Goal: Task Accomplishment & Management: Complete application form

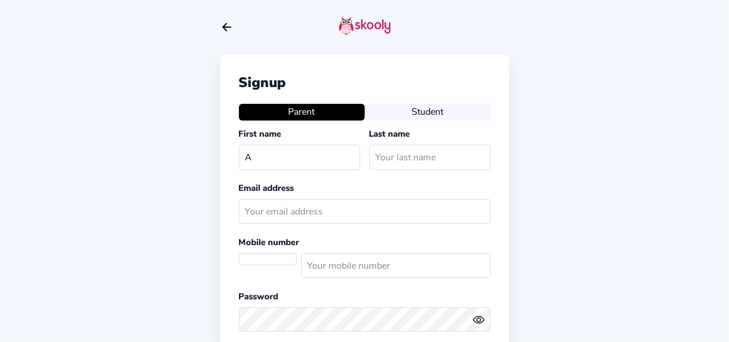
select select "IQ"
type input "AHMED"
click at [389, 160] on input "text" at bounding box center [429, 157] width 121 height 25
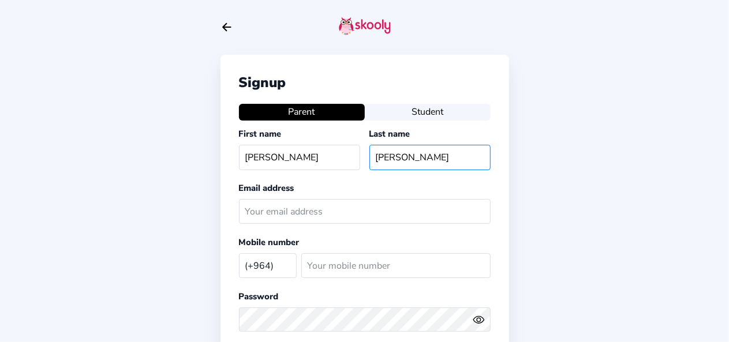
type input "HADDAD"
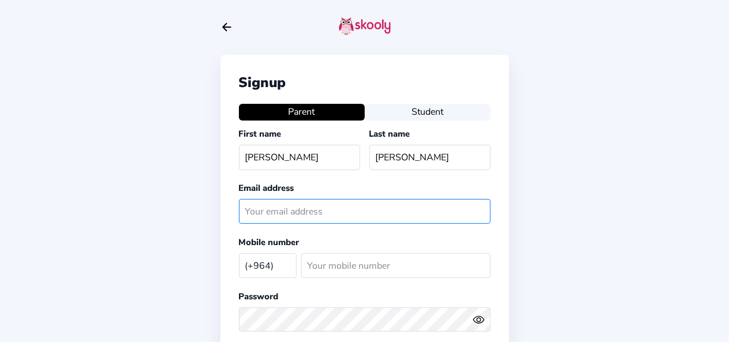
click at [300, 215] on input "text" at bounding box center [365, 211] width 252 height 25
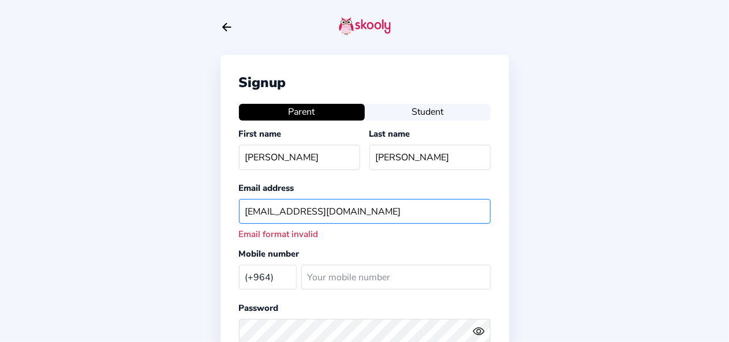
type input "AHMED1980202343@GMAIL.COM"
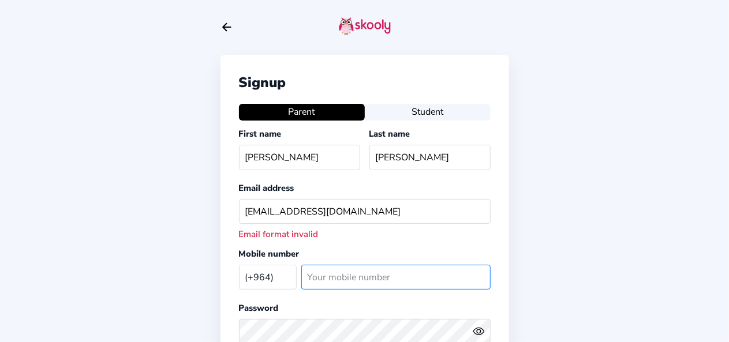
click at [316, 273] on input "number" at bounding box center [395, 277] width 189 height 25
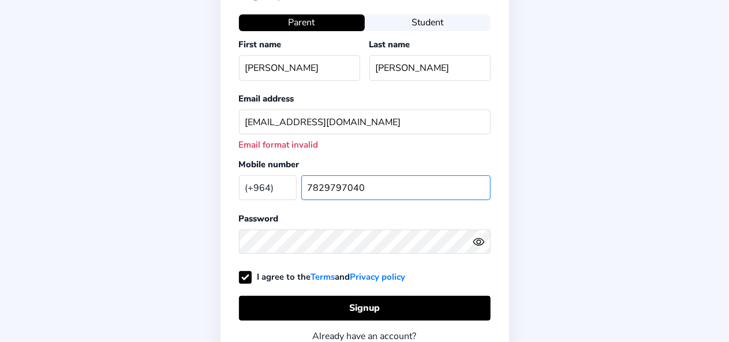
scroll to position [91, 0]
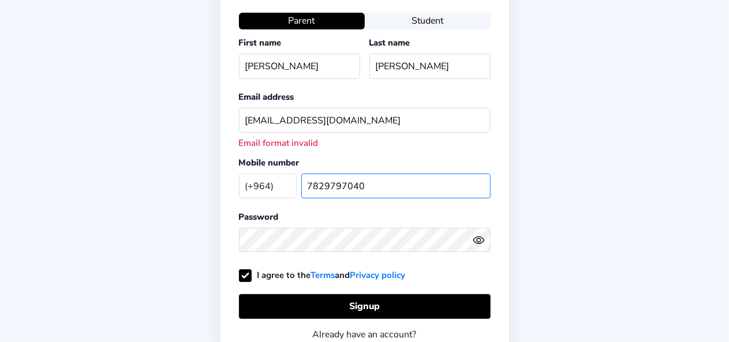
type input "7829797040"
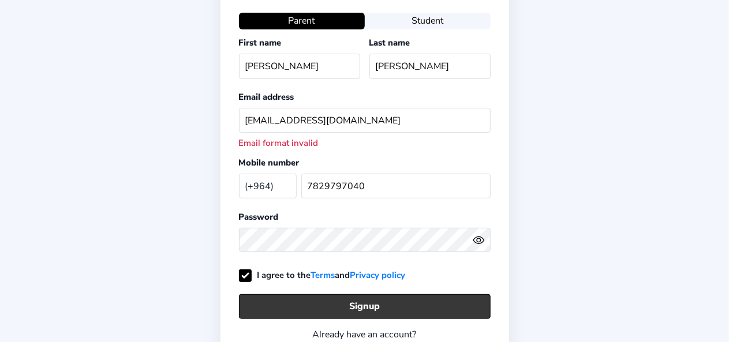
click at [365, 298] on button "Signup" at bounding box center [365, 306] width 252 height 25
click at [373, 299] on button "Signup" at bounding box center [365, 306] width 252 height 25
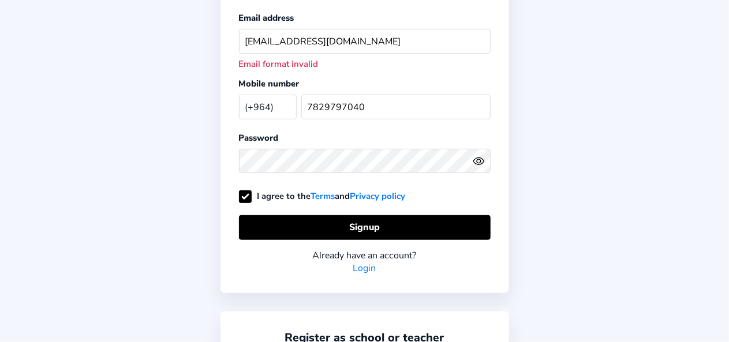
scroll to position [171, 0]
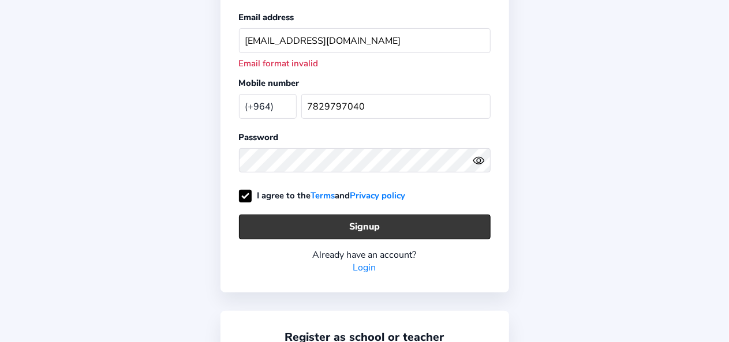
click at [337, 222] on button "Signup" at bounding box center [365, 227] width 252 height 25
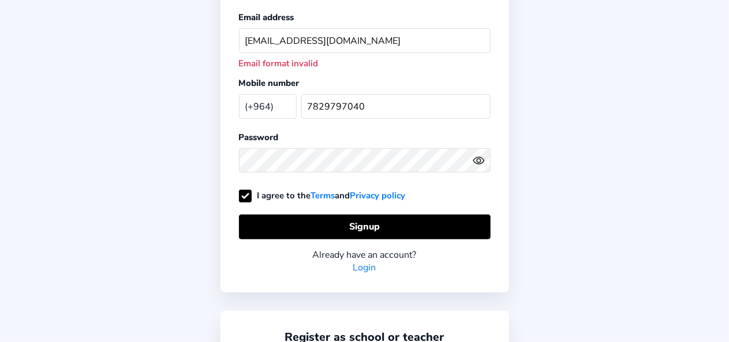
click at [480, 155] on icon "Eye" at bounding box center [479, 161] width 12 height 12
click at [480, 155] on icon "Eye Off" at bounding box center [479, 161] width 12 height 12
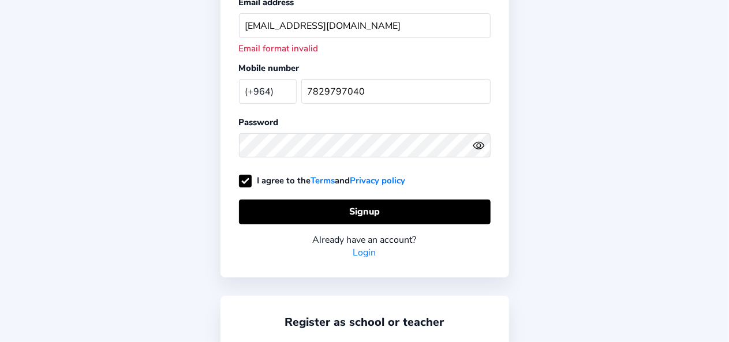
scroll to position [187, 0]
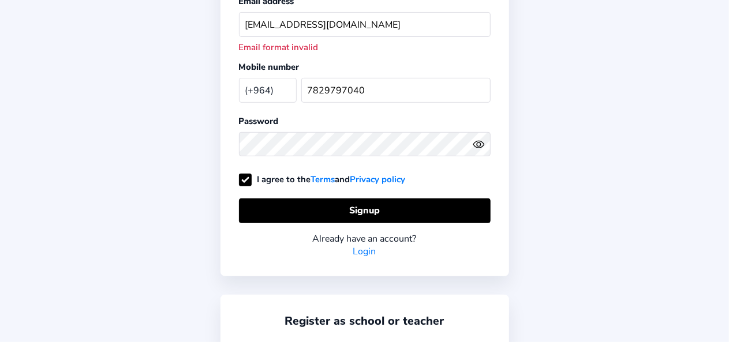
click at [365, 246] on link "Login" at bounding box center [364, 251] width 23 height 13
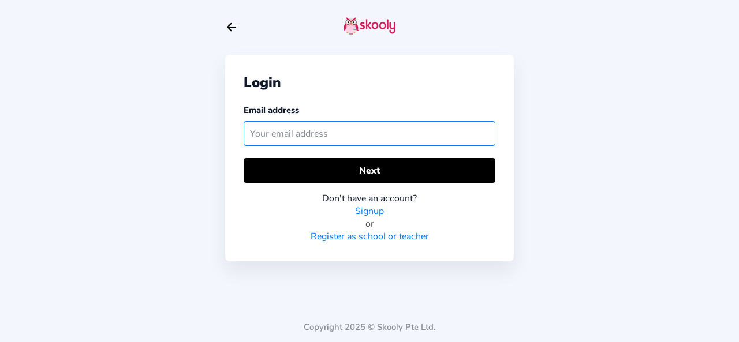
click at [347, 128] on input "text" at bounding box center [369, 133] width 252 height 25
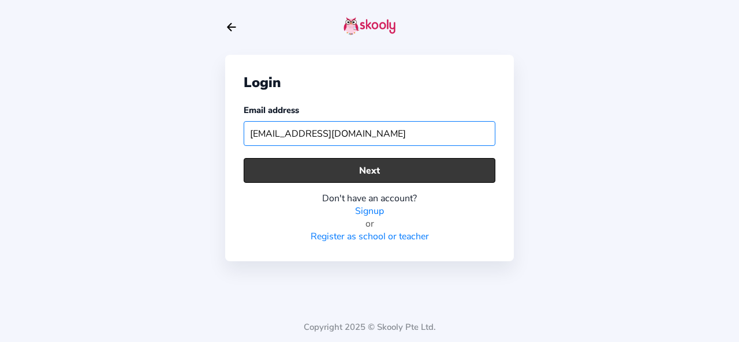
type input "[EMAIL_ADDRESS][DOMAIN_NAME]"
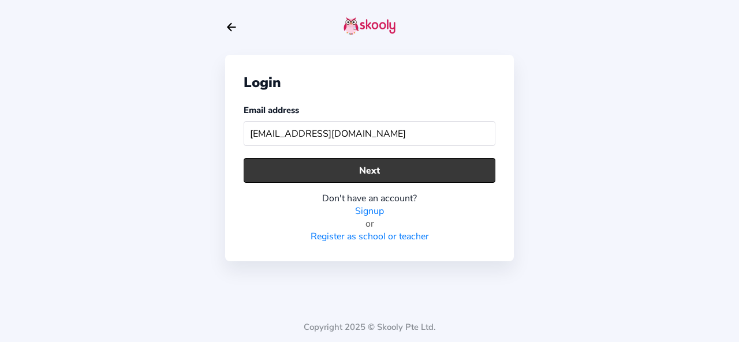
click at [368, 167] on button "Next" at bounding box center [369, 170] width 252 height 25
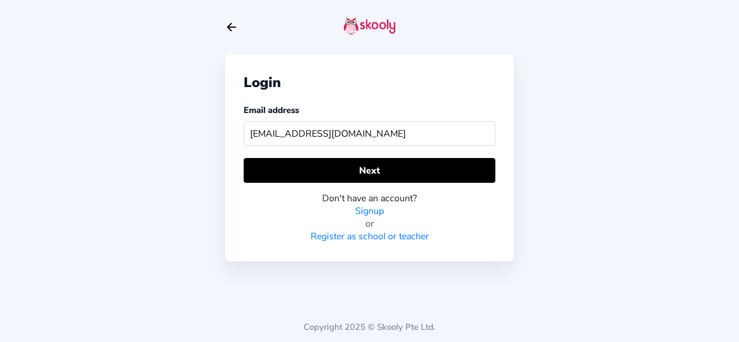
click at [354, 233] on link "Register as school or teacher" at bounding box center [369, 236] width 118 height 13
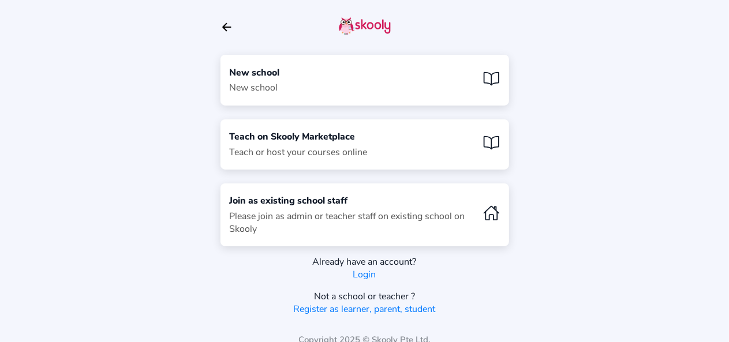
click at [258, 70] on div "New school" at bounding box center [255, 72] width 50 height 13
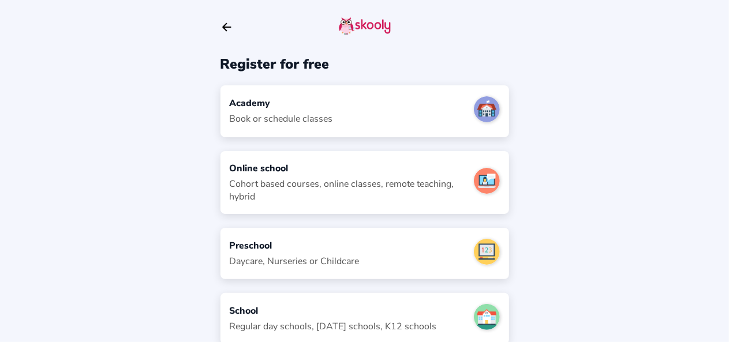
click at [251, 103] on div "Academy" at bounding box center [281, 103] width 103 height 13
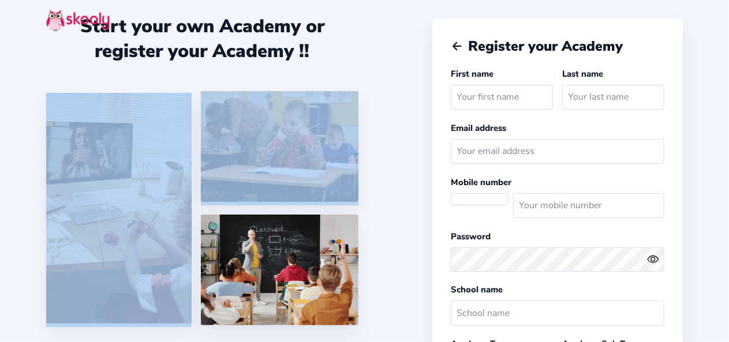
click at [251, 103] on div at bounding box center [202, 210] width 312 height 238
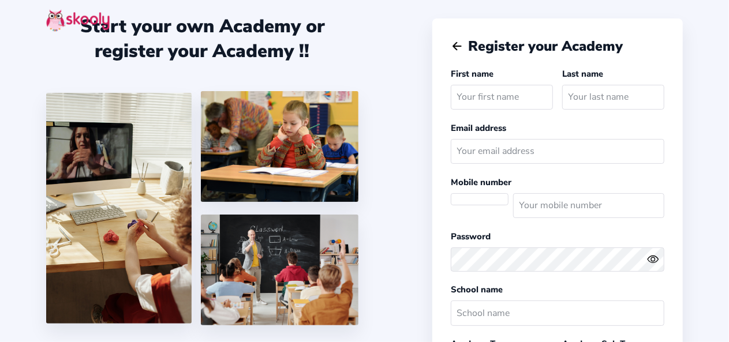
select select "Asia/[GEOGRAPHIC_DATA]"
select select "IQD د.ع"
select select "IQ"
type input "7829797040"
click at [477, 102] on input "text" at bounding box center [502, 97] width 102 height 25
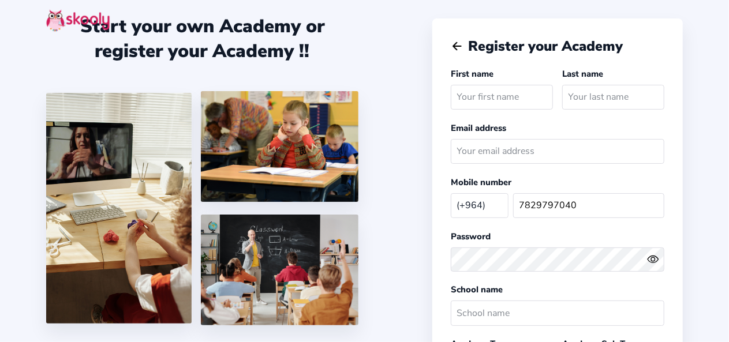
click at [477, 102] on input "text" at bounding box center [502, 97] width 102 height 25
type input "ahmed"
click at [566, 93] on input "text" at bounding box center [613, 97] width 102 height 25
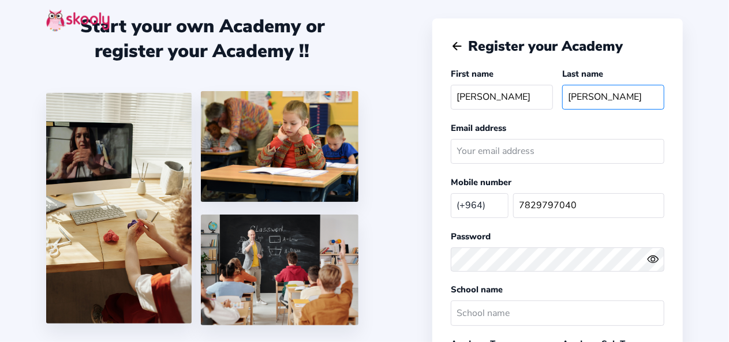
type input "[PERSON_NAME]"
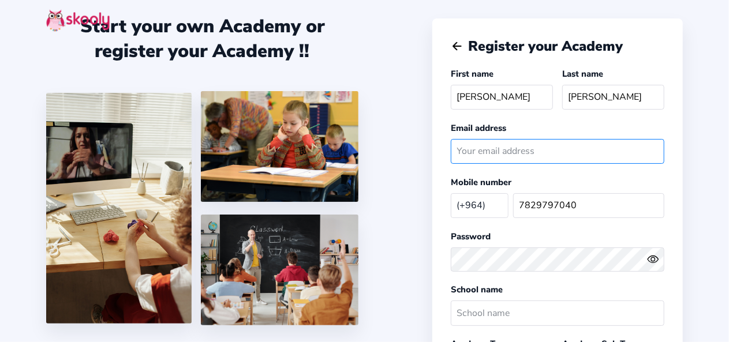
click at [523, 150] on input "email" at bounding box center [557, 151] width 213 height 25
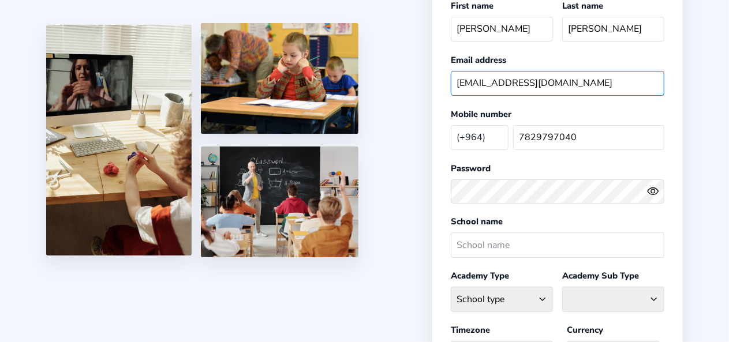
scroll to position [80, 0]
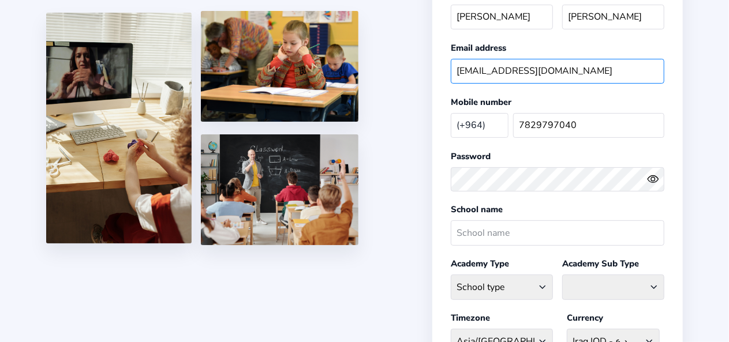
type input "ahmed1980202343@gmail.com"
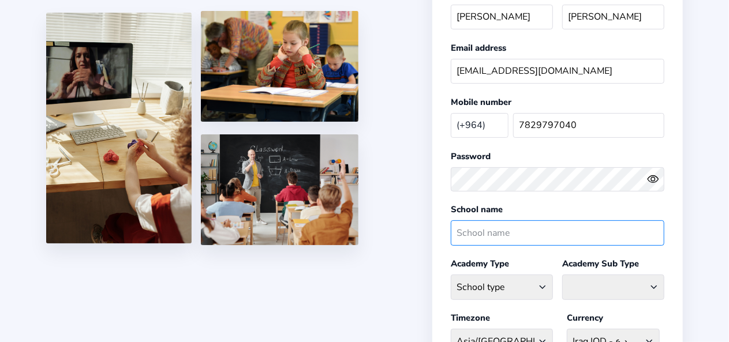
click at [492, 226] on input "text" at bounding box center [557, 232] width 213 height 25
type input "darsalam"
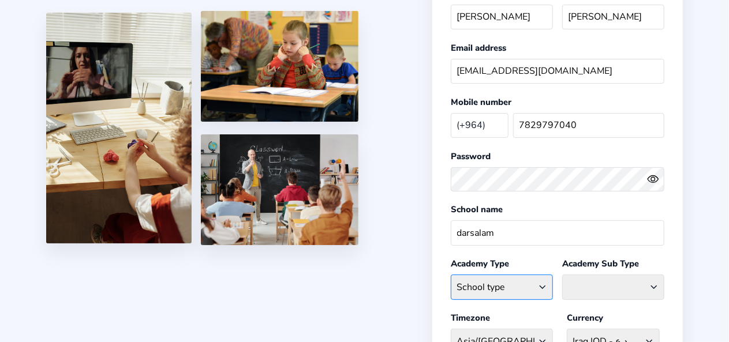
click at [542, 279] on select "School type Academic Afterschool Arts Dance Homeschool Language Martial Arts Mu…" at bounding box center [502, 287] width 102 height 25
select select "GA"
click at [451, 275] on select "School type Academic Afterschool Arts Dance Homeschool Language Martial Arts Mu…" at bounding box center [502, 287] width 102 height 25
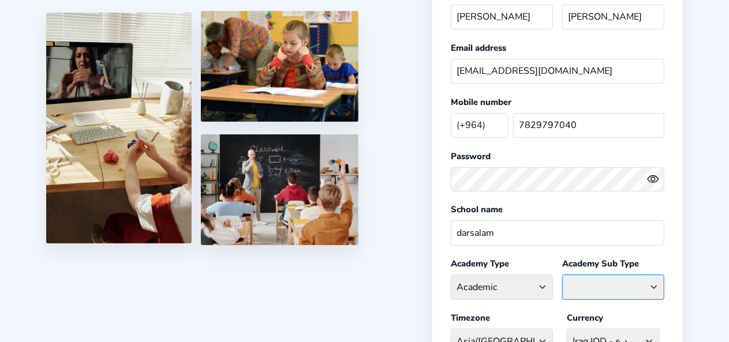
click at [653, 279] on select "Coaching Classes Enrichment Centre General Academy Kumaon Centre Math Centre Ro…" at bounding box center [613, 287] width 102 height 25
click at [562, 275] on select "Coaching Classes Enrichment Centre General Academy Kumaon Centre Math Centre Ro…" at bounding box center [613, 287] width 102 height 25
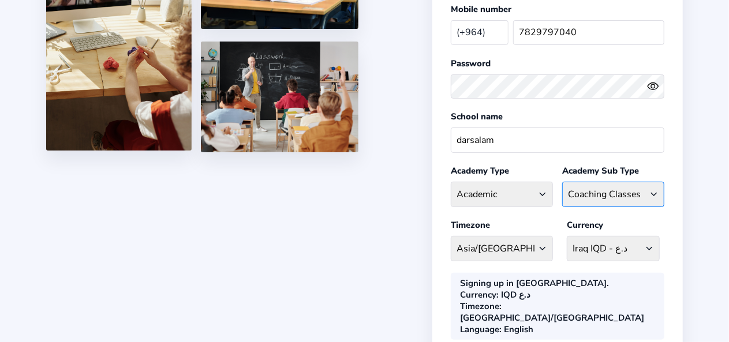
scroll to position [177, 0]
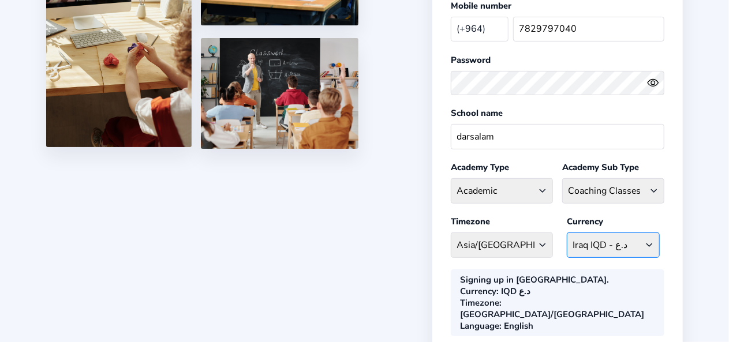
click at [650, 237] on select "IQD د.ع Afghanistan AFN - ؋. Albania ALL - L Algeria DZD - دج AmericanSamoa USD…" at bounding box center [613, 245] width 93 height 25
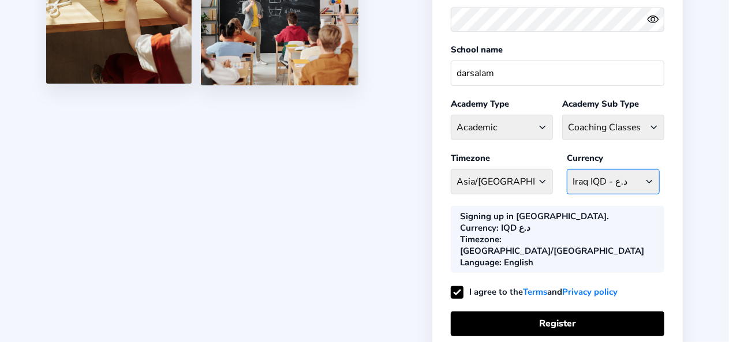
scroll to position [242, 0]
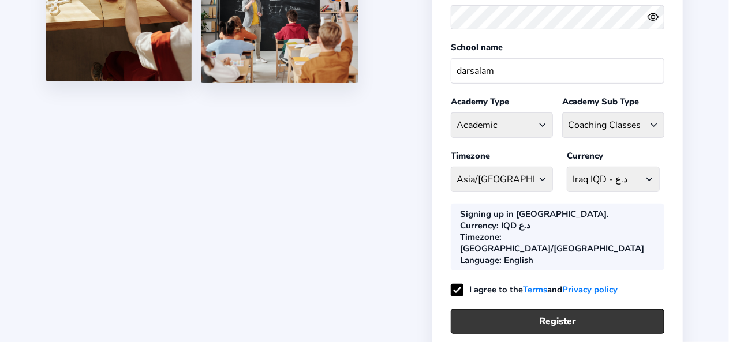
click at [566, 309] on button "Register" at bounding box center [557, 321] width 213 height 25
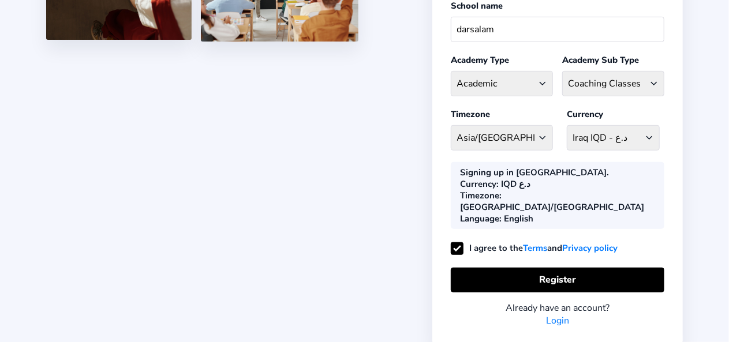
scroll to position [284, 0]
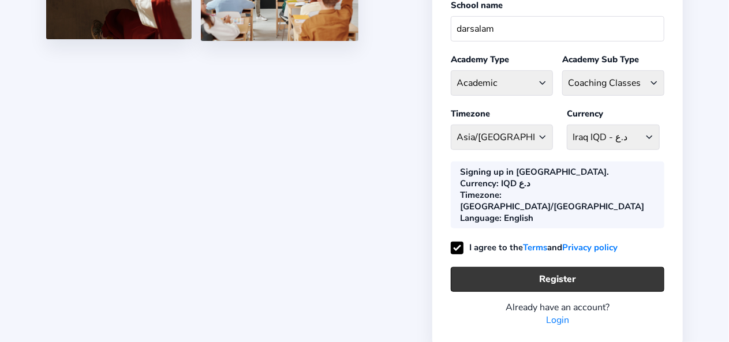
click at [544, 267] on button "Register" at bounding box center [557, 279] width 213 height 25
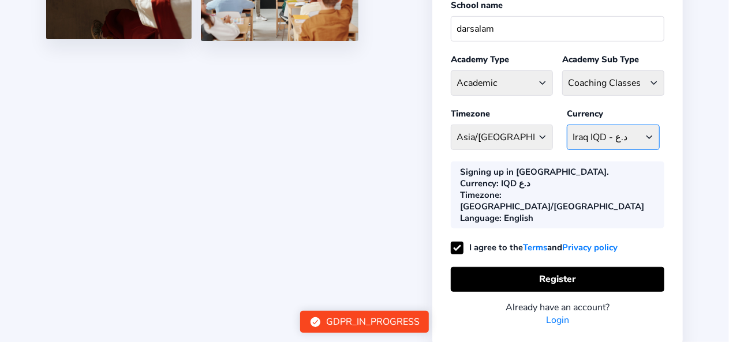
click at [646, 125] on select "IQD د.ع Afghanistan AFN - ؋. Albania ALL - L Algeria DZD - دج AmericanSamoa USD…" at bounding box center [613, 137] width 93 height 25
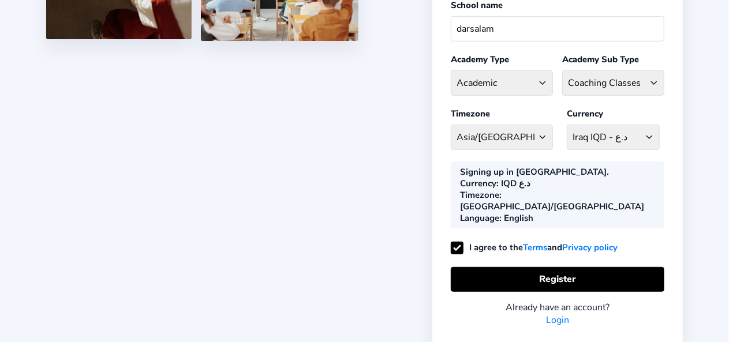
click at [649, 96] on div "Register your Academy First name ahmed Last name haddad Email address ahmed1980…" at bounding box center [557, 39] width 250 height 611
click at [650, 77] on select "Coaching Classes Enrichment Centre General Academy Kumaon Centre Math Centre Ro…" at bounding box center [613, 82] width 102 height 25
select select "EN"
click at [562, 70] on select "Coaching Classes Enrichment Centre General Academy Kumaon Centre Math Centre Ro…" at bounding box center [613, 82] width 102 height 25
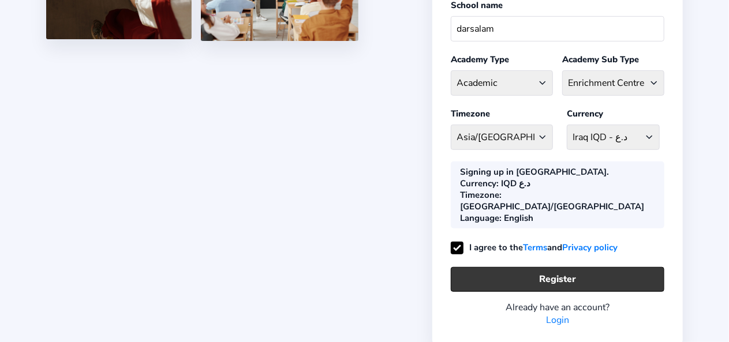
click at [563, 267] on button "Register" at bounding box center [557, 279] width 213 height 25
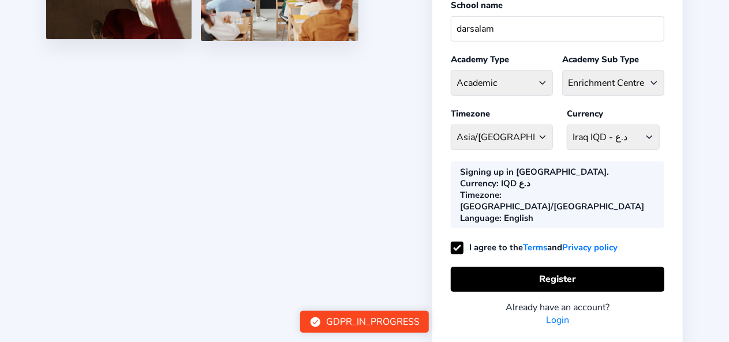
click at [388, 321] on div "GDPR_IN_PROGRESS" at bounding box center [372, 322] width 93 height 13
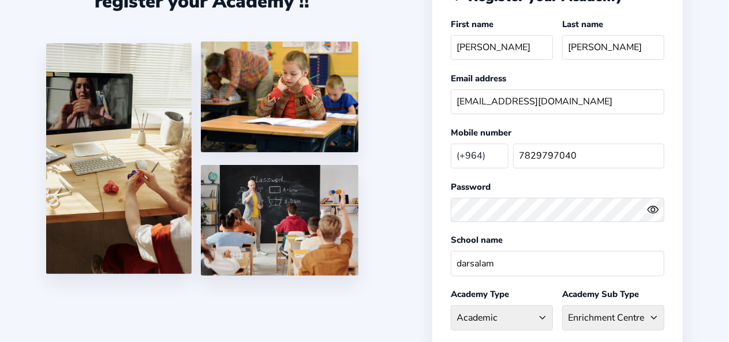
scroll to position [51, 0]
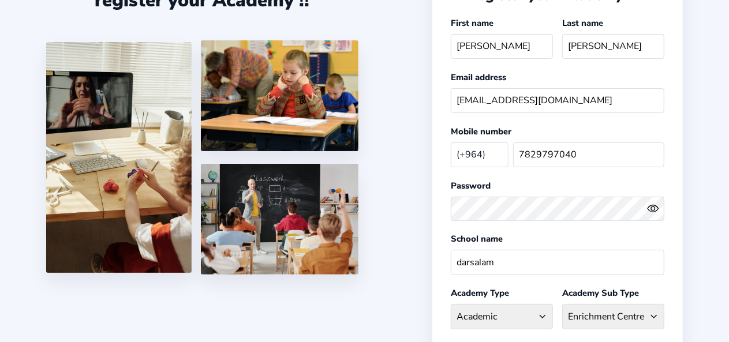
click at [725, 85] on div "Start your own Academy or register your Academy !! Register your Academy First …" at bounding box center [364, 283] width 729 height 669
click at [274, 201] on img at bounding box center [280, 219] width 158 height 111
click at [282, 54] on img at bounding box center [280, 95] width 158 height 111
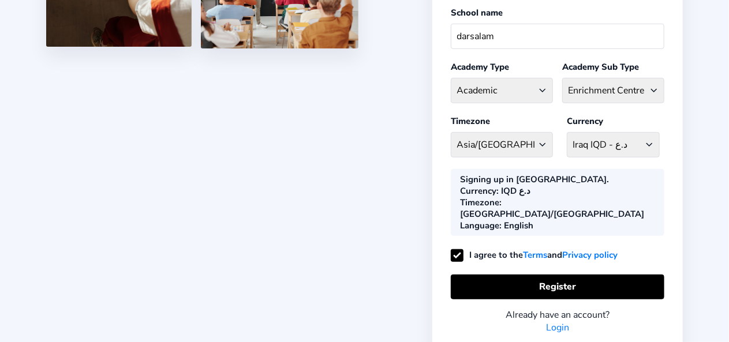
scroll to position [275, 0]
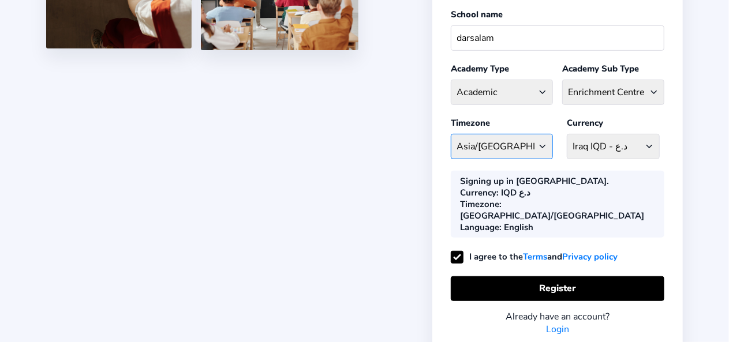
click at [545, 140] on select "Asia/Baghdad Afghanistan - Asia/Kabul Albania - Europe/Tirane Algeria - Africa/…" at bounding box center [502, 146] width 102 height 25
click at [541, 89] on select "School type Academic Afterschool Arts Dance Homeschool Language Martial Arts Mu…" at bounding box center [502, 92] width 102 height 25
select select "AH"
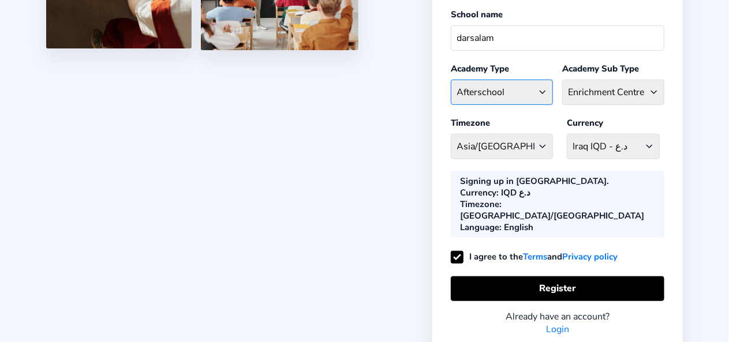
click at [451, 80] on select "School type Academic Afterschool Arts Dance Homeschool Language Martial Arts Mu…" at bounding box center [502, 92] width 102 height 25
select select "AS"
click at [537, 250] on link "Terms" at bounding box center [535, 257] width 24 height 14
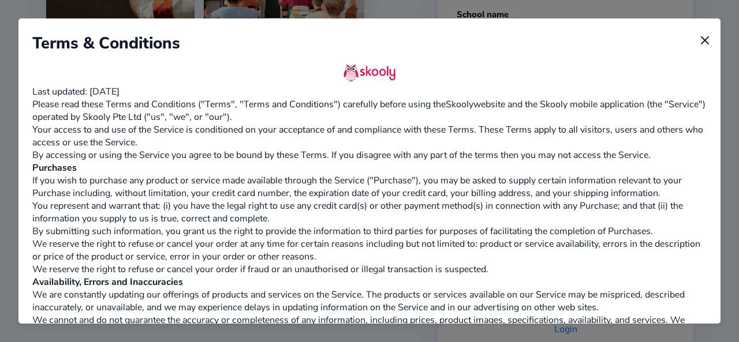
click at [696, 40] on img at bounding box center [704, 40] width 16 height 16
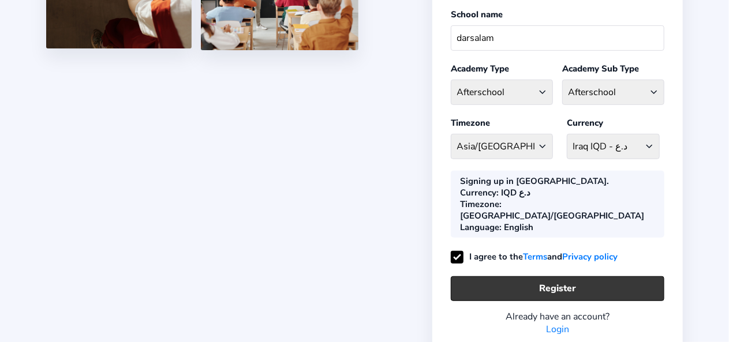
click at [572, 276] on button "Register" at bounding box center [557, 288] width 213 height 25
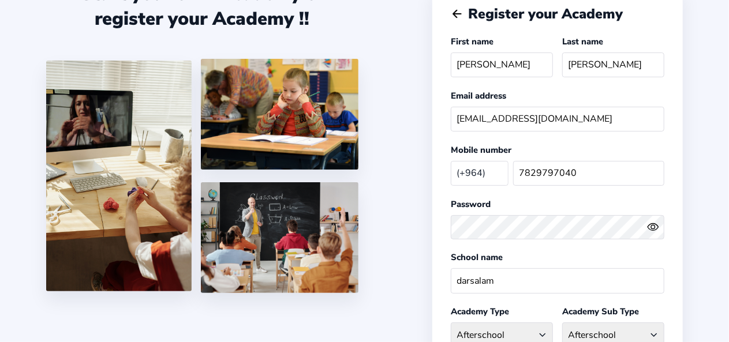
scroll to position [0, 0]
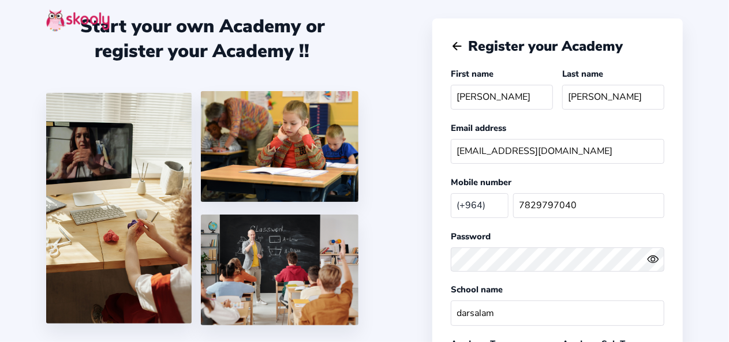
click at [455, 43] on icon "Arrow Back" at bounding box center [457, 46] width 13 height 13
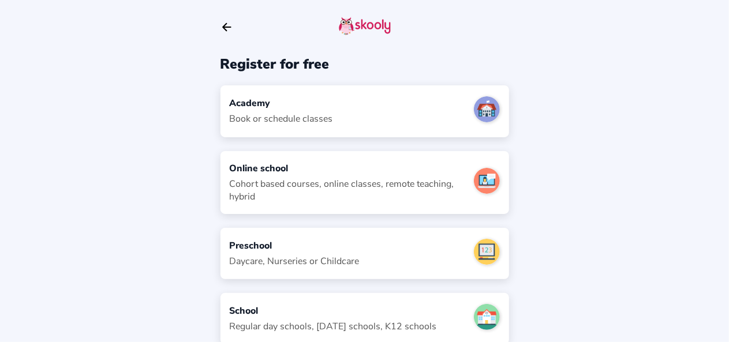
click at [269, 166] on div "Online school" at bounding box center [347, 168] width 235 height 13
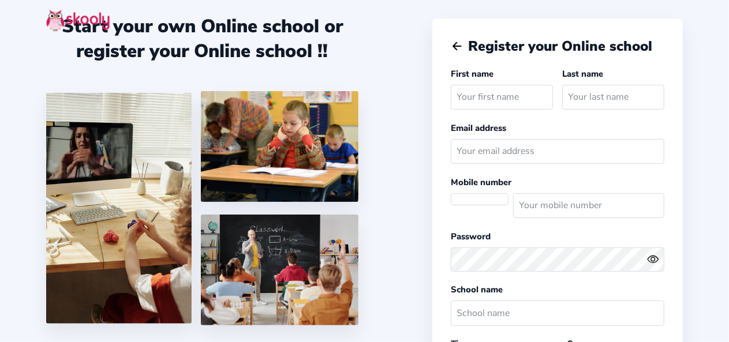
select select
select select "Asia/[GEOGRAPHIC_DATA]"
select select "IQD د.ع"
select select "IQ"
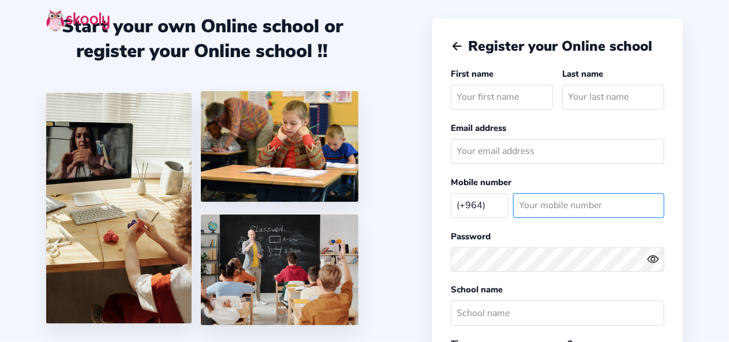
type input "7829797040"
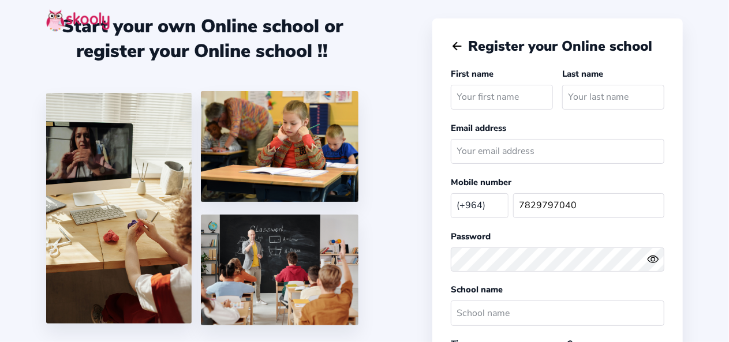
click at [456, 44] on icon "arrow back outline" at bounding box center [457, 47] width 8 height 8
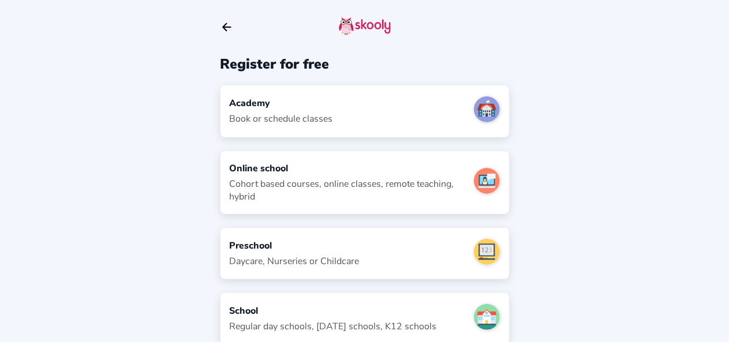
click at [255, 243] on div "Preschool" at bounding box center [295, 245] width 130 height 13
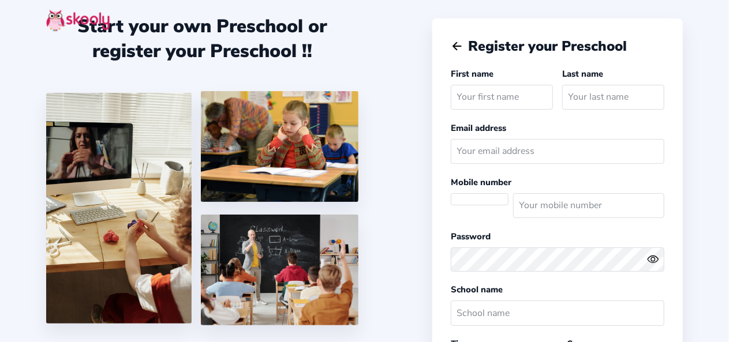
type input "7829797040"
select select
select select "Asia/[GEOGRAPHIC_DATA]"
select select "IQD د.ع"
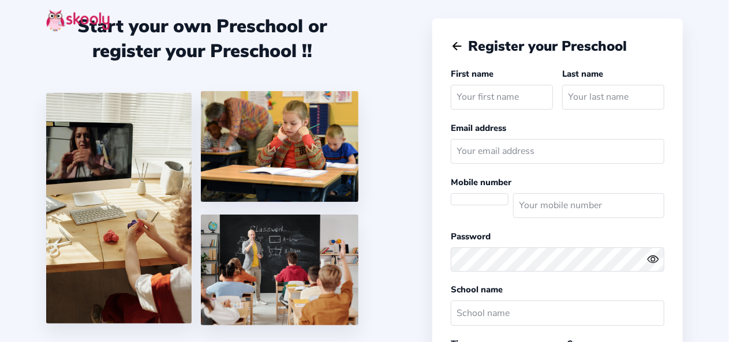
select select "IQ"
type input "7829797040"
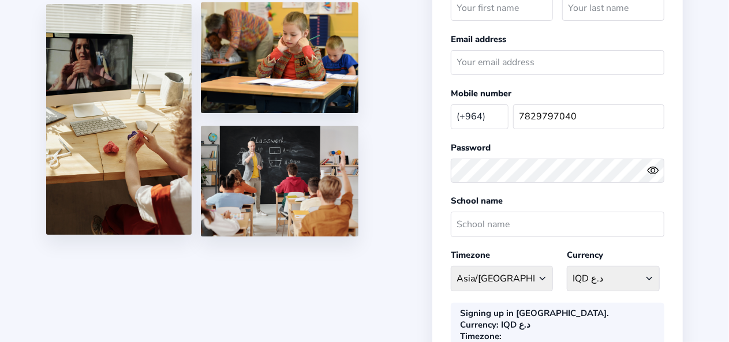
scroll to position [40, 0]
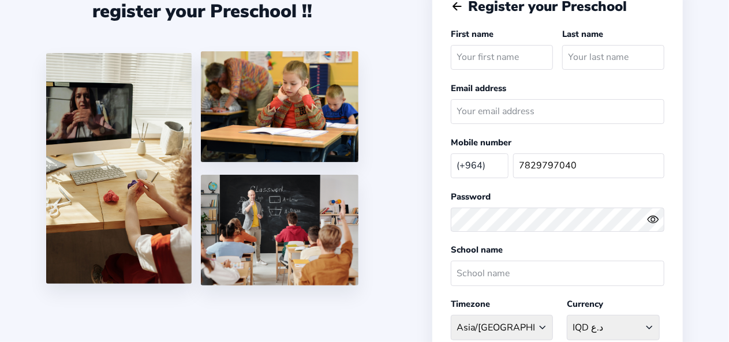
click at [198, 73] on div at bounding box center [123, 170] width 155 height 234
click at [456, 5] on icon "Arrow Back" at bounding box center [457, 6] width 13 height 13
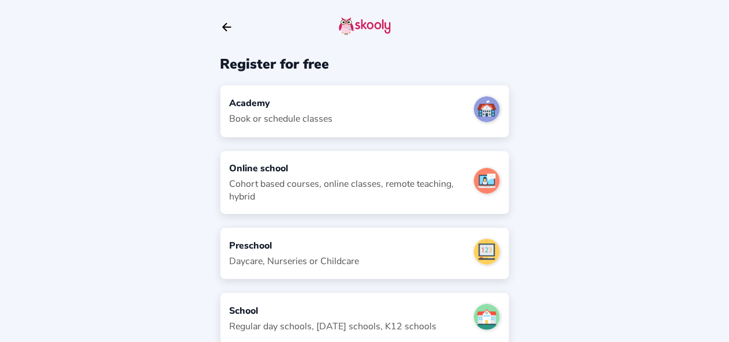
click at [242, 311] on div "School" at bounding box center [333, 311] width 207 height 13
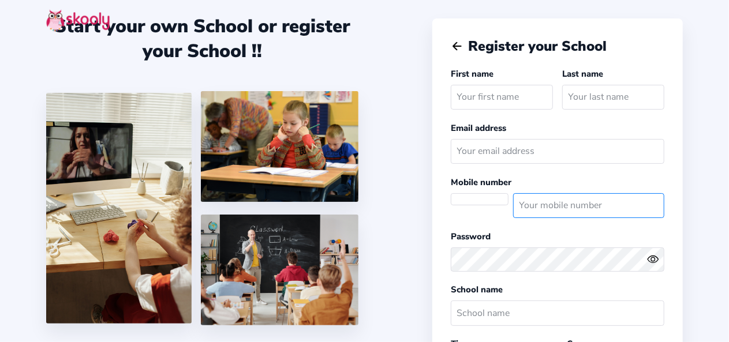
type input "7829797040"
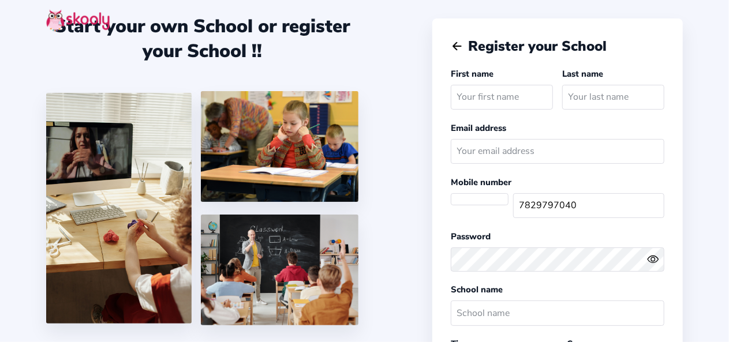
click at [481, 98] on input "text" at bounding box center [502, 97] width 102 height 25
select select
click at [481, 98] on input "text" at bounding box center [502, 97] width 102 height 25
select select "Asia/Baghdad"
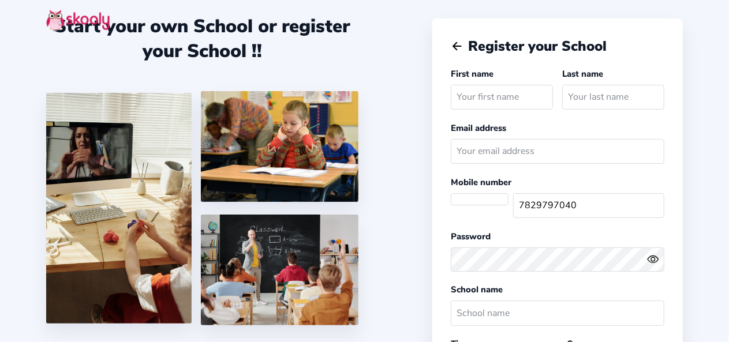
select select "IQD د.ع"
select select "IQ"
type input "ahmed"
click at [590, 98] on input "text" at bounding box center [613, 97] width 102 height 25
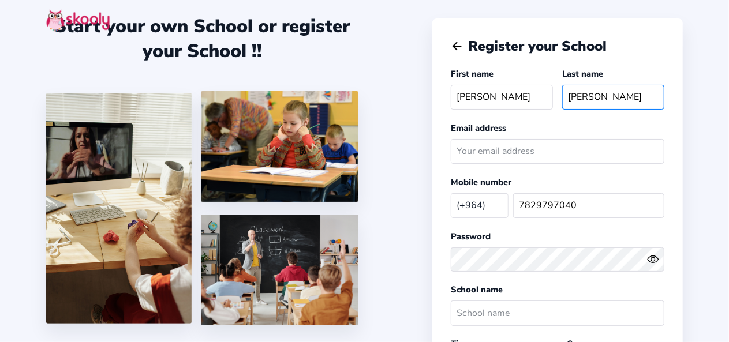
type input "haddad"
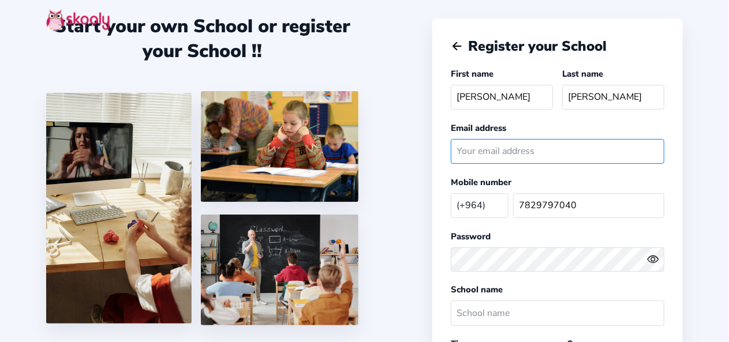
click at [520, 148] on input "email" at bounding box center [557, 151] width 213 height 25
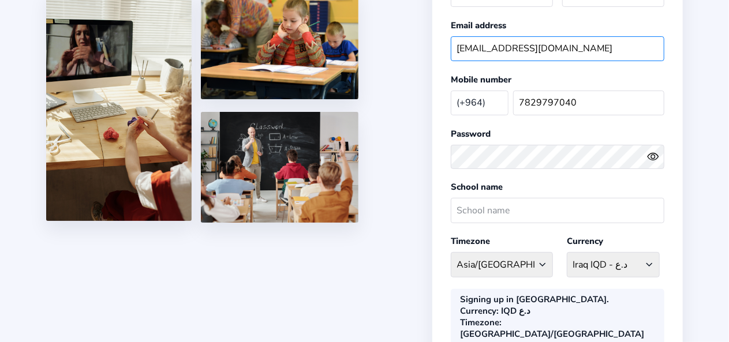
scroll to position [104, 0]
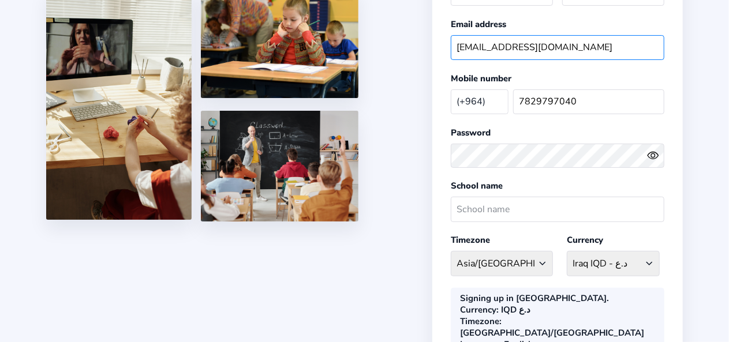
type input "ahmed1980202343@gmail.com"
click at [654, 153] on circle "eye outline" at bounding box center [652, 154] width 3 height 3
click at [654, 153] on icon "eye off outline" at bounding box center [652, 155] width 5 height 5
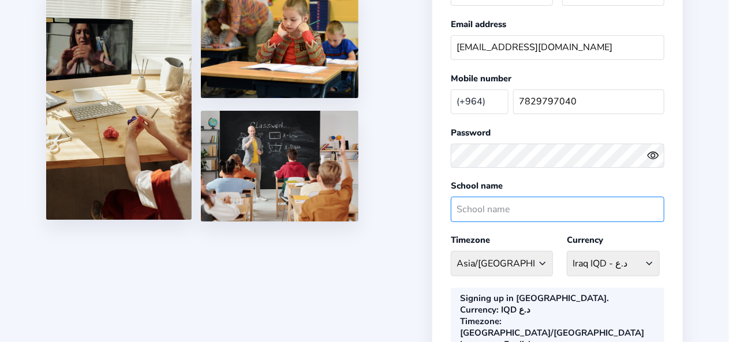
click at [547, 201] on input "text" at bounding box center [557, 209] width 213 height 25
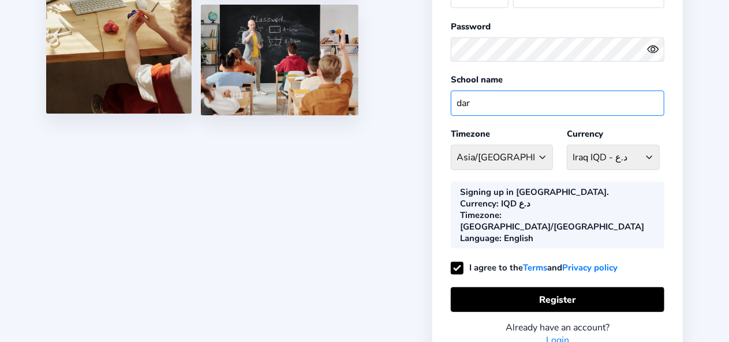
scroll to position [216, 0]
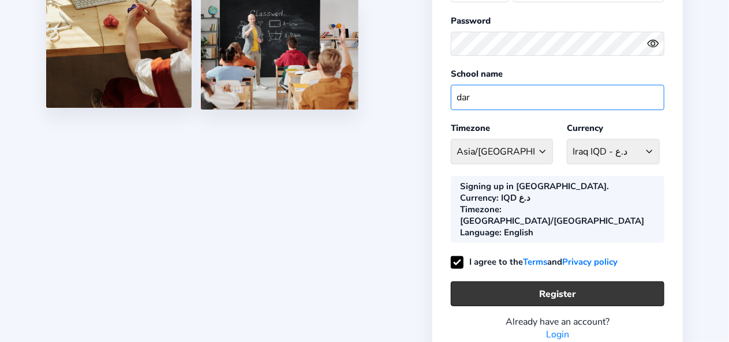
type input "dar"
click at [561, 282] on button "Register" at bounding box center [557, 294] width 213 height 25
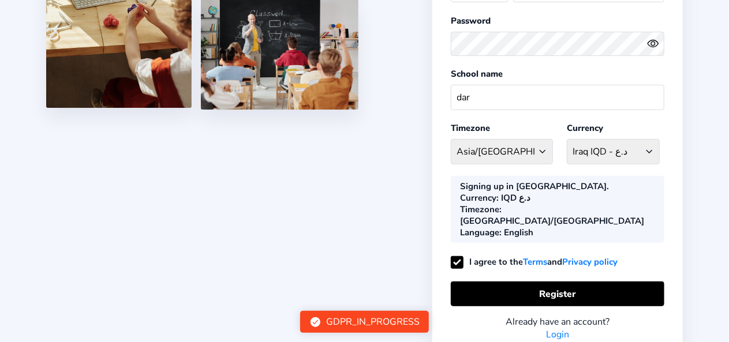
click at [459, 256] on label "I agree to the Terms and Privacy policy" at bounding box center [534, 262] width 167 height 12
click at [459, 260] on input "I agree to the Terms and Privacy policy" at bounding box center [457, 266] width 12 height 12
checkbox input "false"
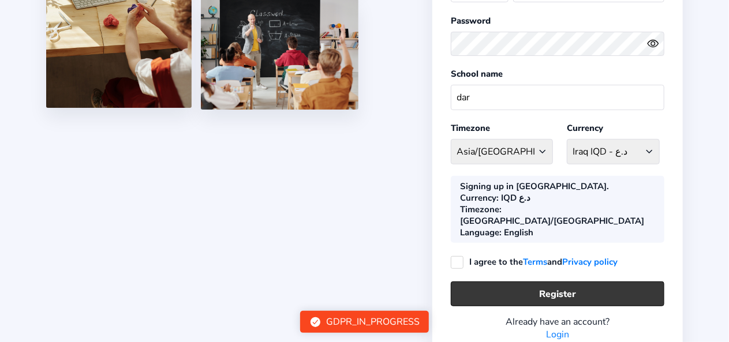
click at [535, 282] on button "Register" at bounding box center [557, 294] width 213 height 25
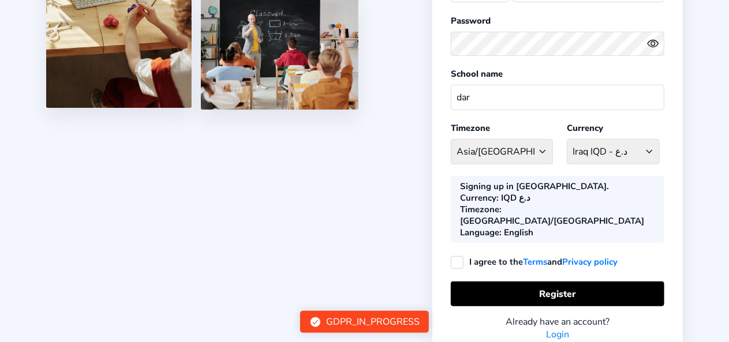
click at [556, 328] on link "Login" at bounding box center [557, 334] width 23 height 13
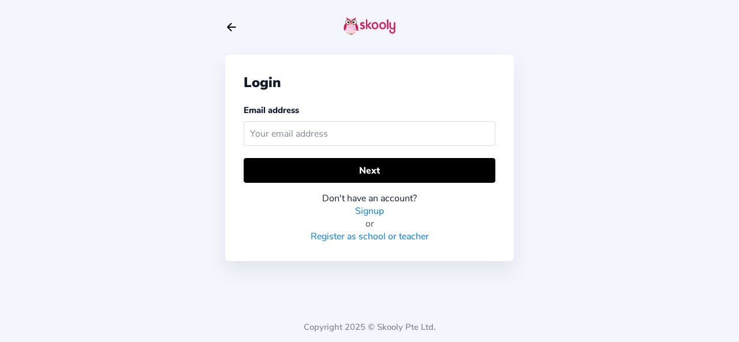
click at [317, 136] on input "text" at bounding box center [369, 133] width 252 height 25
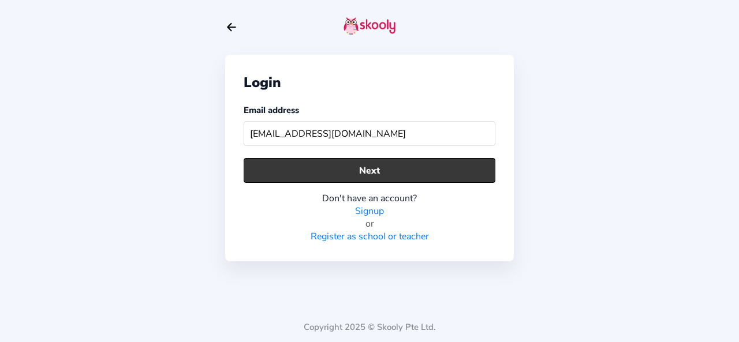
type input "ahmed1980202343@gmail.com"
click at [366, 164] on button "Next" at bounding box center [369, 170] width 252 height 25
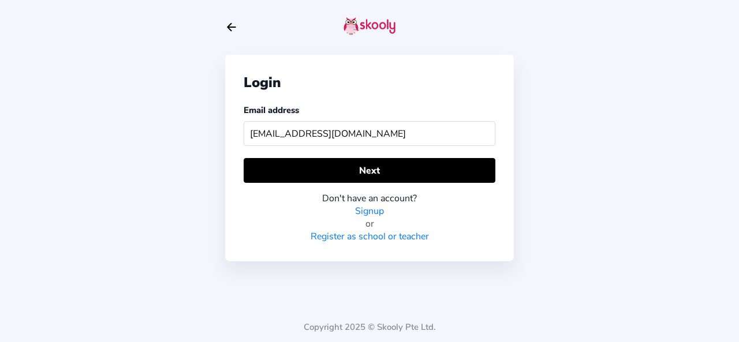
click at [360, 233] on link "Register as school or teacher" at bounding box center [369, 236] width 118 height 13
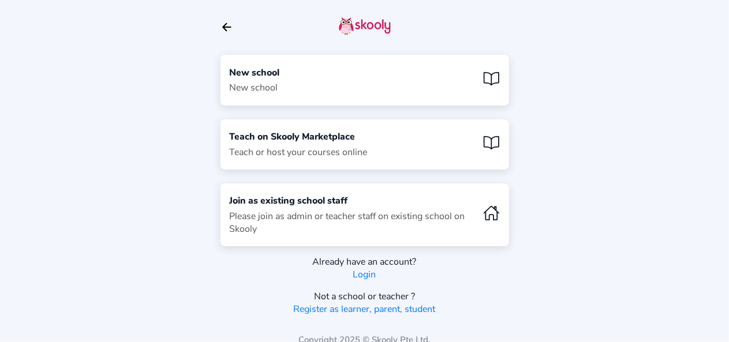
click at [264, 74] on div "New school" at bounding box center [255, 72] width 50 height 13
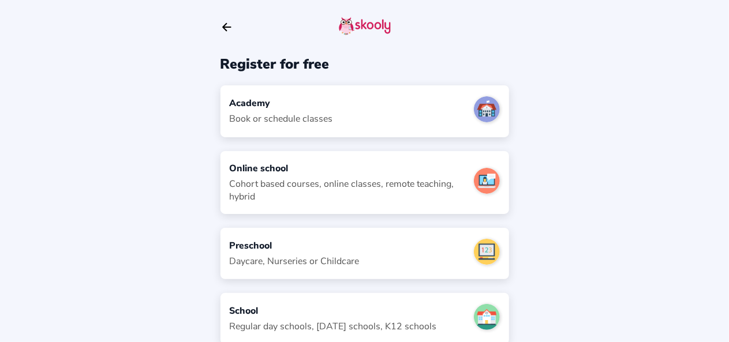
click at [255, 103] on div "Academy" at bounding box center [281, 103] width 103 height 13
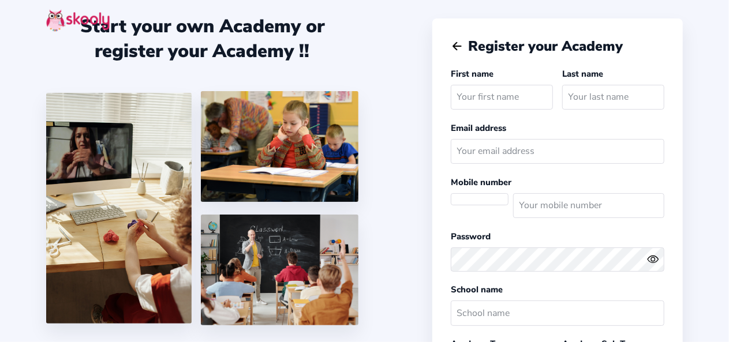
select select
select select "Asia/[GEOGRAPHIC_DATA]"
select select "IQD د.ع"
select select "IQ"
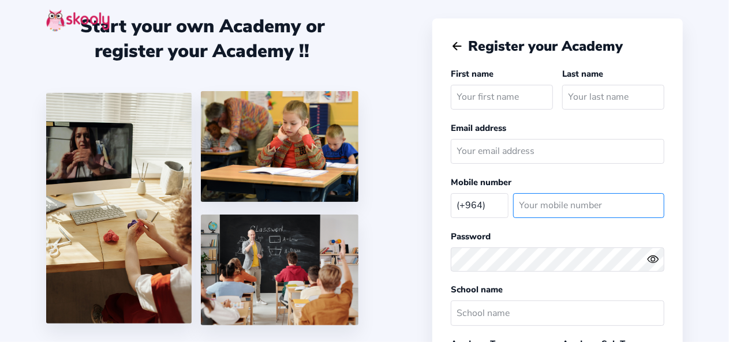
type input "7829797040"
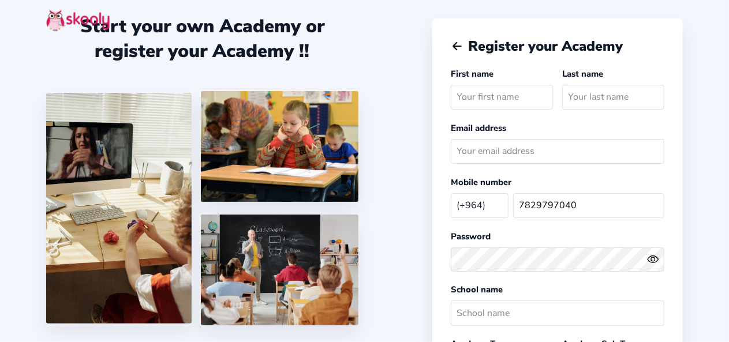
click at [70, 17] on img at bounding box center [77, 20] width 63 height 23
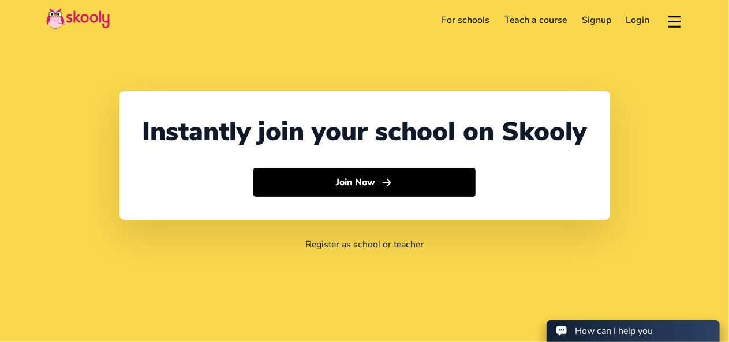
select select "964"
select select "[GEOGRAPHIC_DATA]"
select select "Asia/[GEOGRAPHIC_DATA]"
click at [673, 18] on button at bounding box center [674, 20] width 17 height 19
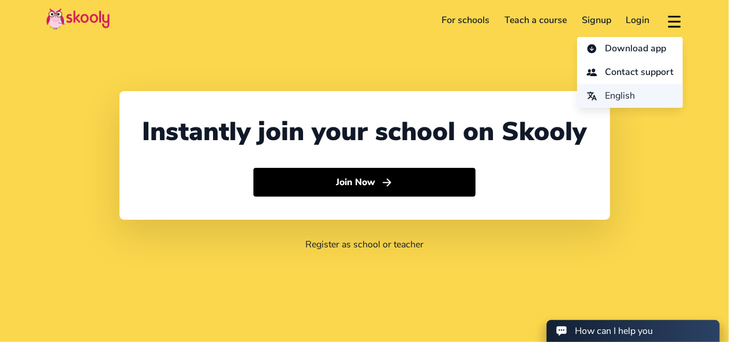
click at [613, 96] on span "English" at bounding box center [620, 96] width 30 height 17
select select "en"
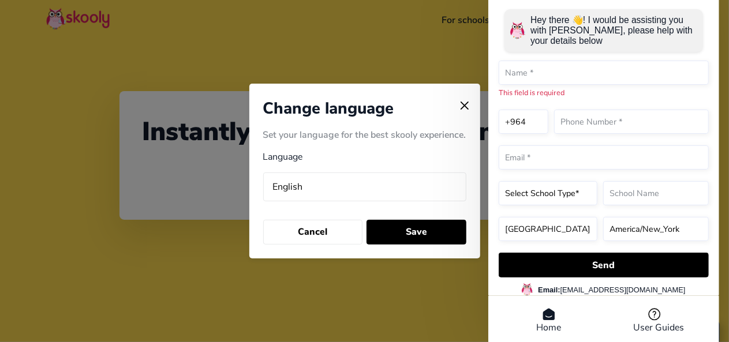
click at [466, 107] on img at bounding box center [464, 106] width 16 height 16
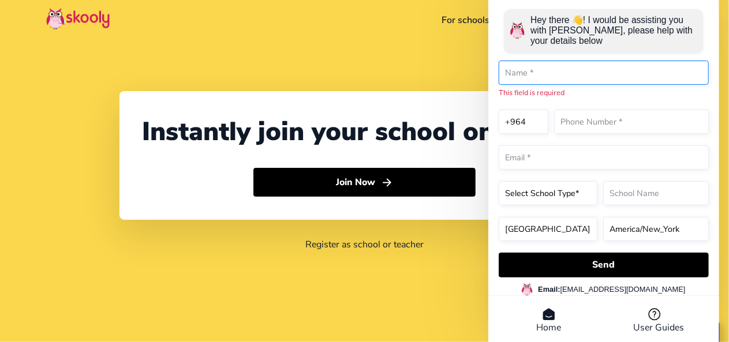
click at [529, 74] on input "text" at bounding box center [604, 73] width 210 height 24
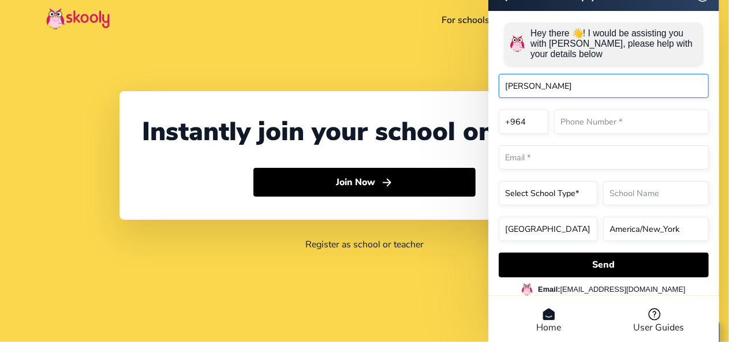
type input "ahmed"
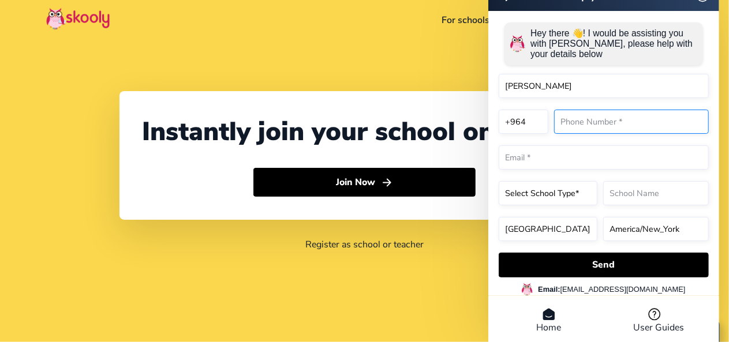
click at [589, 126] on input "text" at bounding box center [631, 122] width 155 height 24
type input "07829797040"
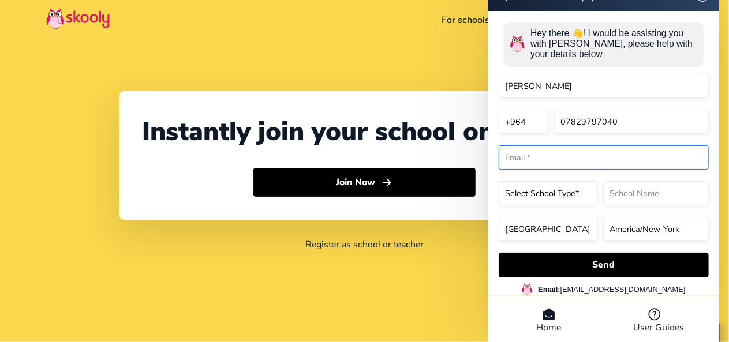
click at [550, 158] on input "email" at bounding box center [604, 157] width 210 height 24
type input "ahmed1980202343@gmail.com"
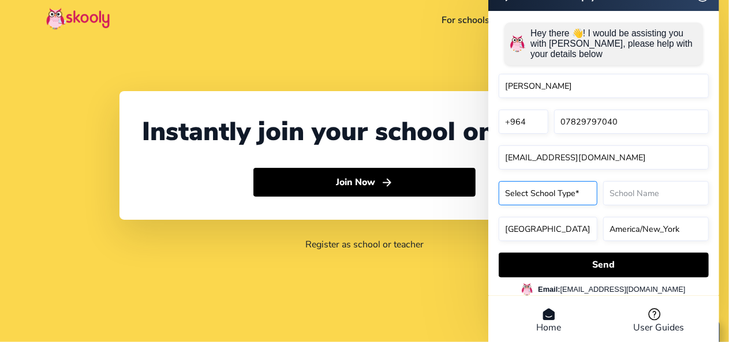
click at [568, 195] on select "Select School Type* Preschool Childcare K12 or primary school Academy Online sc…" at bounding box center [548, 193] width 99 height 24
select select "K12 or primary school"
click at [499, 183] on select "Select School Type* Preschool Childcare K12 or primary school Academy Online sc…" at bounding box center [548, 193] width 99 height 24
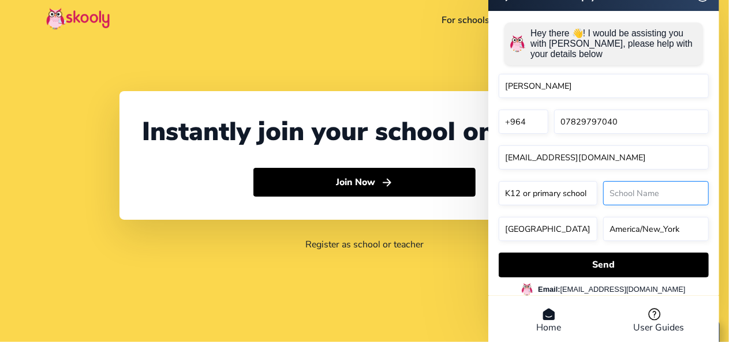
click at [621, 190] on input "text" at bounding box center [656, 193] width 106 height 24
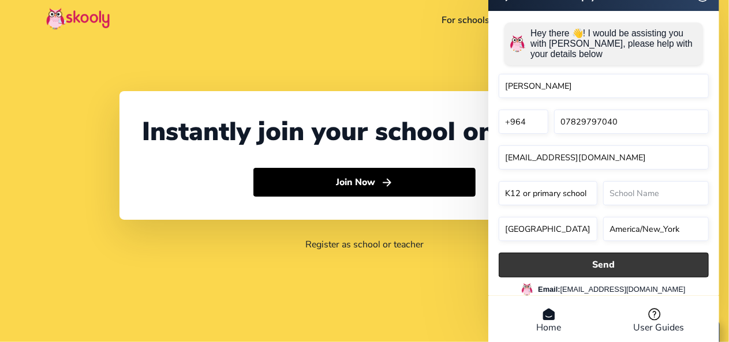
click at [606, 262] on button "Send" at bounding box center [604, 265] width 210 height 25
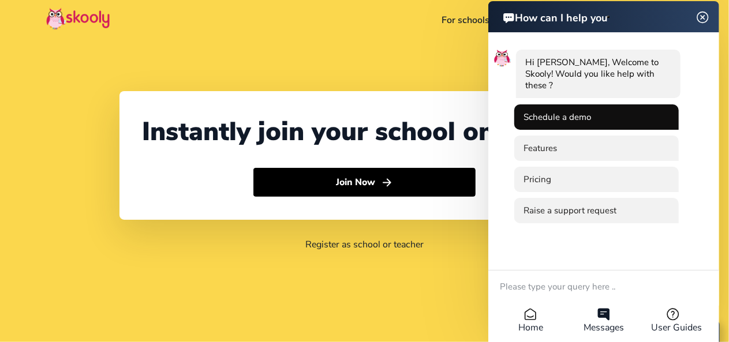
click at [594, 113] on li "Schedule a demo" at bounding box center [596, 116] width 164 height 25
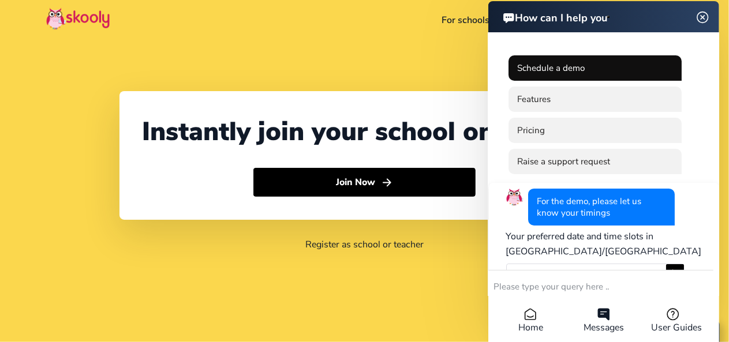
click at [613, 62] on li "Schedule a demo" at bounding box center [595, 67] width 174 height 25
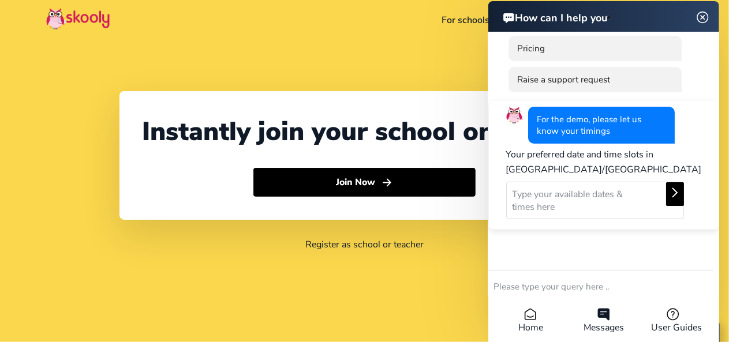
click at [668, 196] on icon at bounding box center [675, 193] width 14 height 14
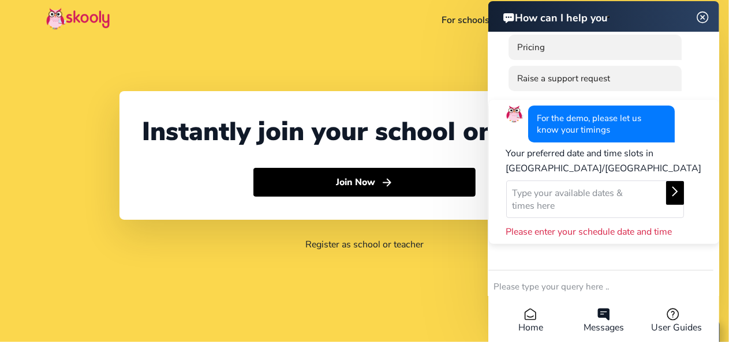
scroll to position [98, 0]
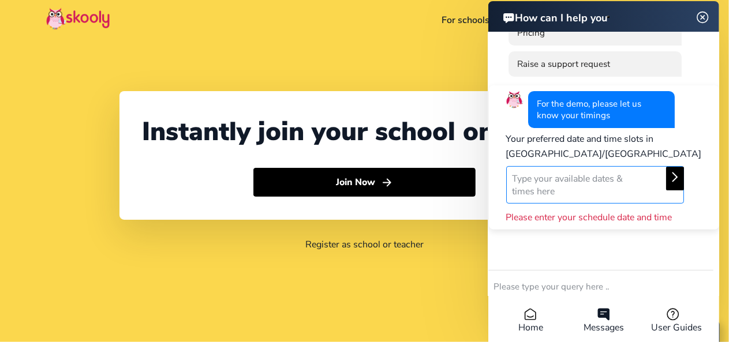
click at [556, 178] on textarea at bounding box center [595, 185] width 178 height 38
type textarea "ehfrrcd"
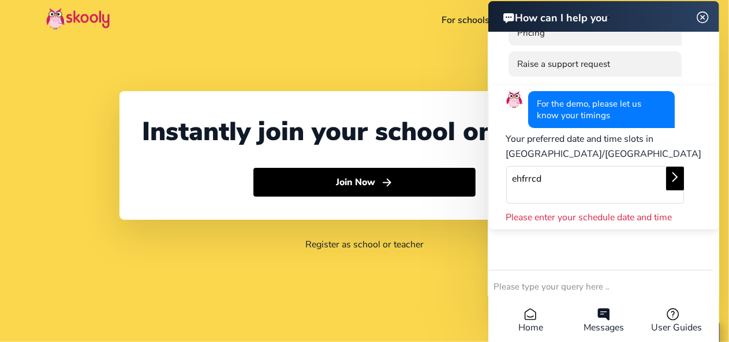
click at [668, 179] on icon at bounding box center [675, 177] width 14 height 14
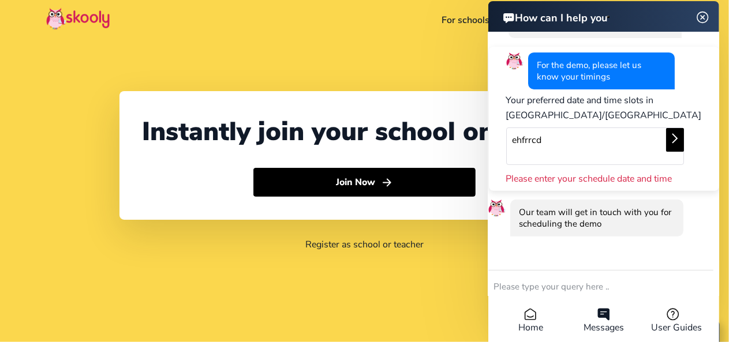
click at [672, 140] on icon at bounding box center [675, 138] width 6 height 10
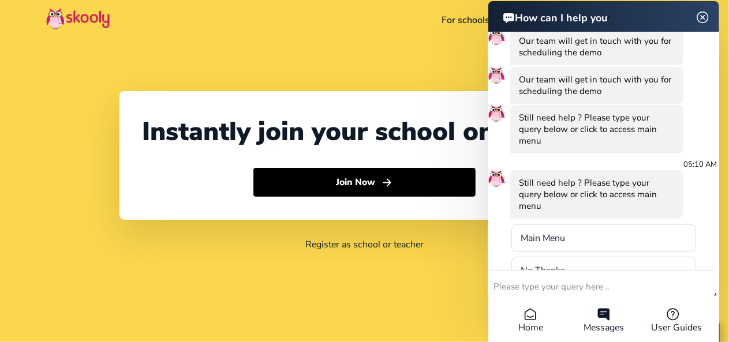
scroll to position [373, 0]
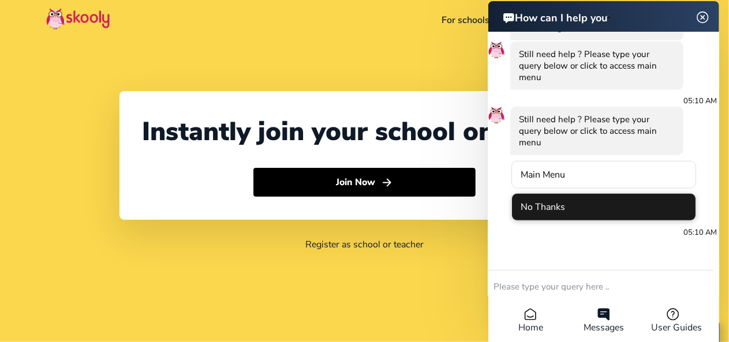
click at [568, 207] on li "No Thanks" at bounding box center [603, 207] width 185 height 28
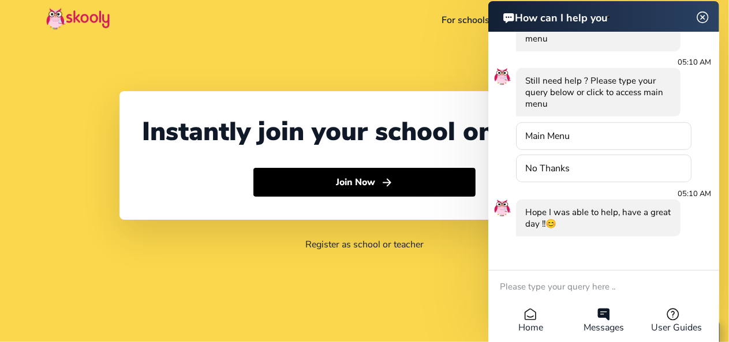
scroll to position [258, 0]
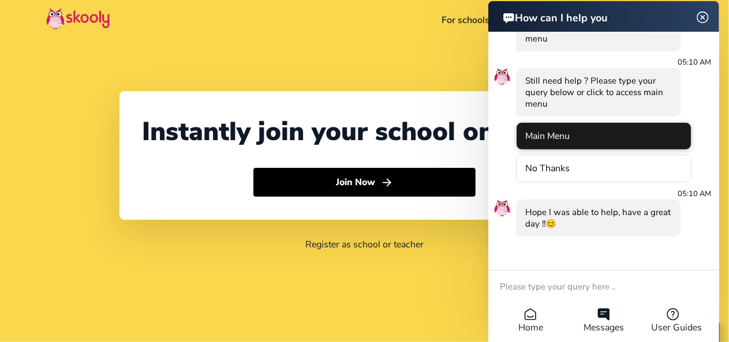
click at [576, 138] on li "Main Menu" at bounding box center [603, 136] width 175 height 28
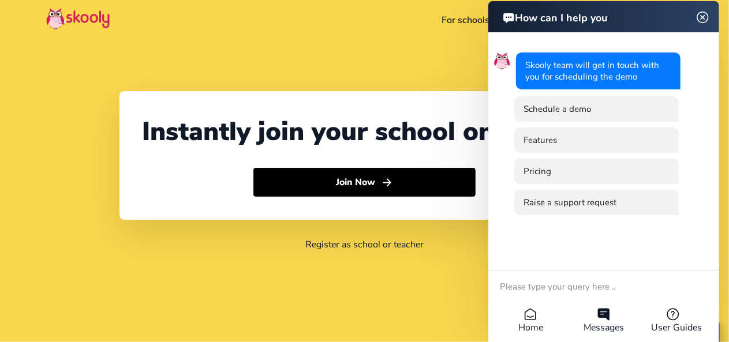
scroll to position [0, 0]
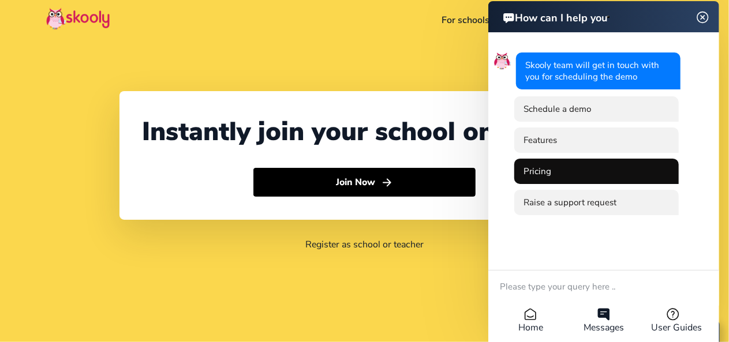
click at [559, 161] on li "Pricing" at bounding box center [596, 171] width 164 height 25
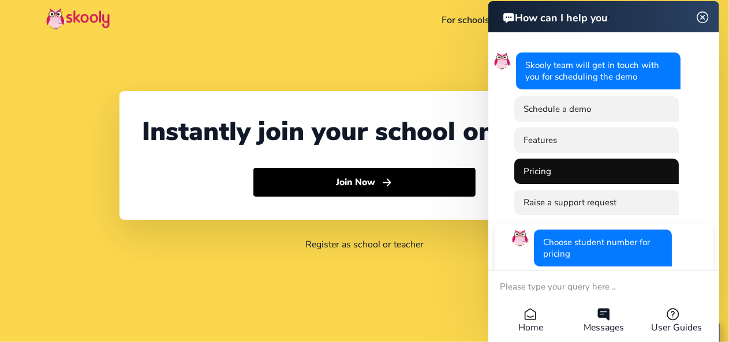
scroll to position [99, 0]
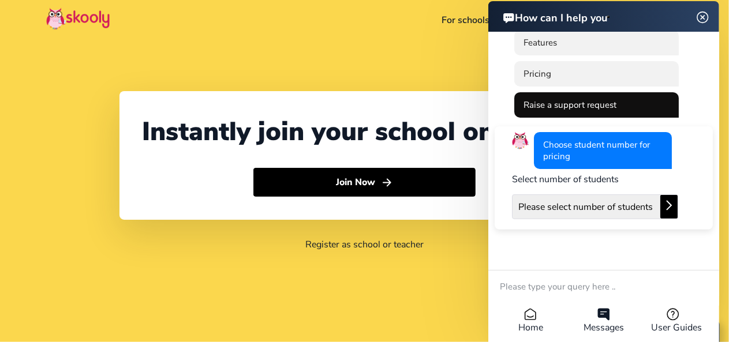
click at [620, 115] on li "Raise a support request" at bounding box center [596, 104] width 164 height 25
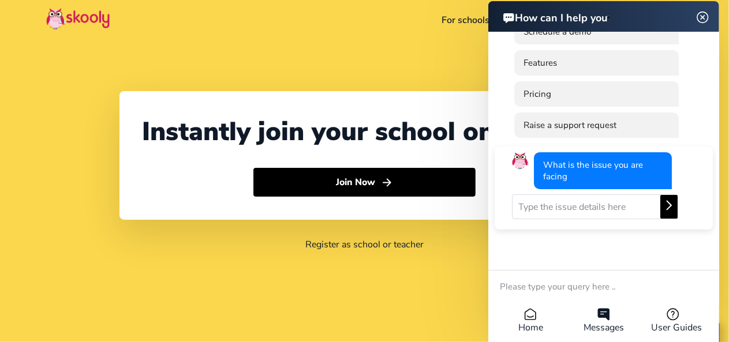
click at [525, 317] on icon at bounding box center [530, 314] width 10 height 10
select select "K12 or primary school"
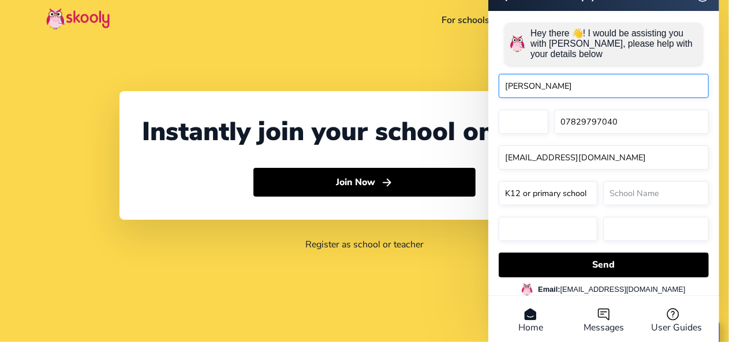
type input "ahmed"
select select "964"
select select "Iraq"
select select "Asia/Baghdad"
type input "ahmed"
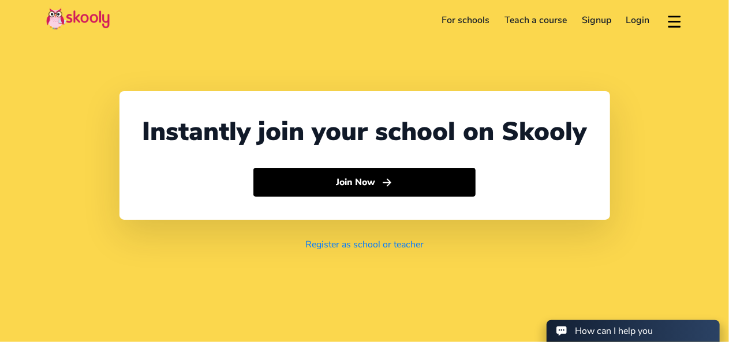
click at [339, 243] on link "Register as school or teacher" at bounding box center [364, 244] width 118 height 13
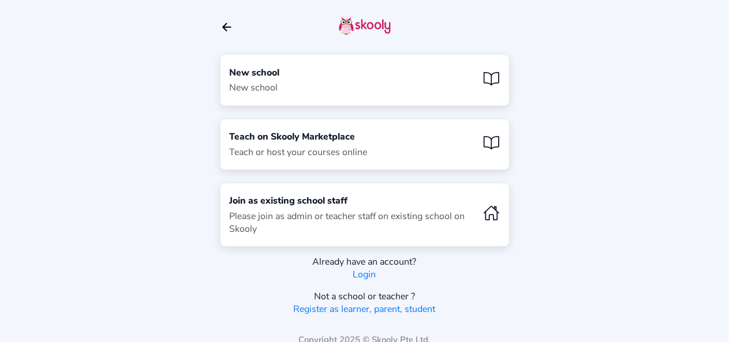
click at [309, 198] on div "Join as existing school staff" at bounding box center [352, 200] width 244 height 13
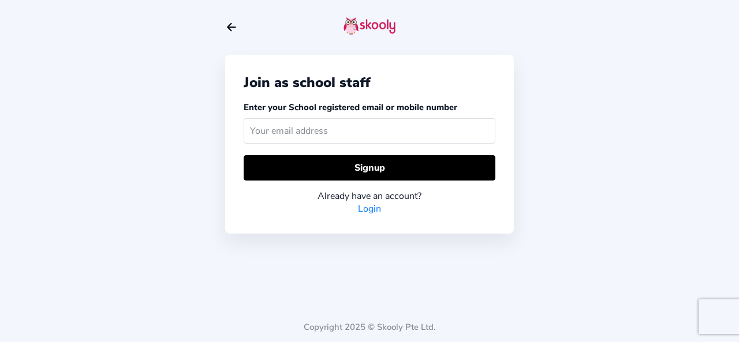
click at [368, 207] on link "Login" at bounding box center [369, 209] width 23 height 13
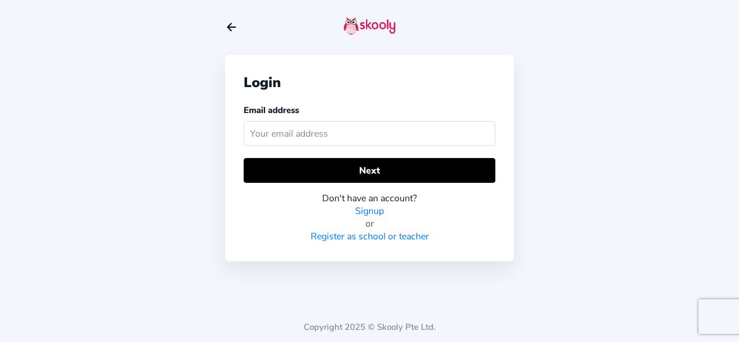
click at [368, 207] on link "Signup" at bounding box center [369, 211] width 29 height 13
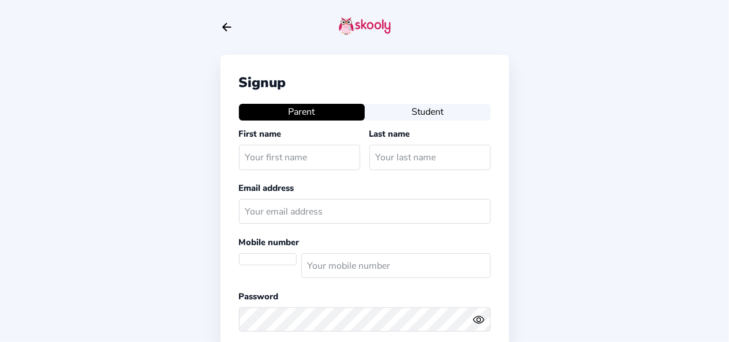
select select "IQ"
type input "7829797040"
click at [424, 108] on button "Student" at bounding box center [428, 112] width 126 height 16
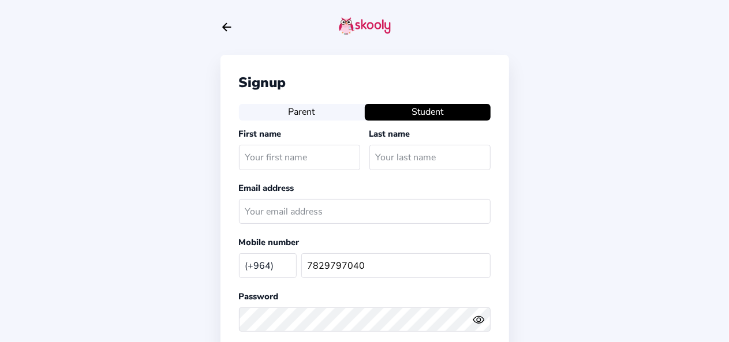
click at [328, 108] on button "Parent" at bounding box center [302, 112] width 126 height 16
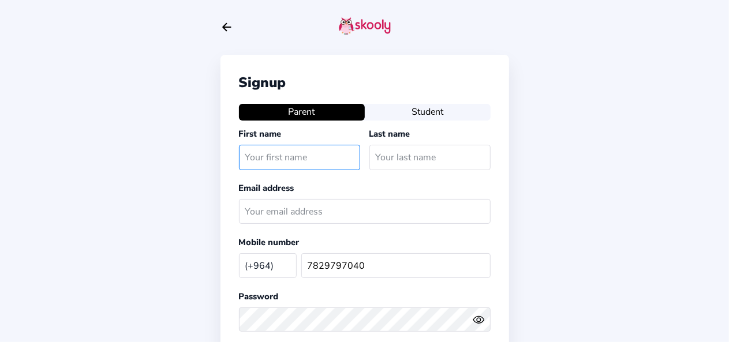
click at [305, 156] on input "text" at bounding box center [299, 157] width 121 height 25
click at [226, 27] on icon "arrow back outline" at bounding box center [227, 28] width 8 height 8
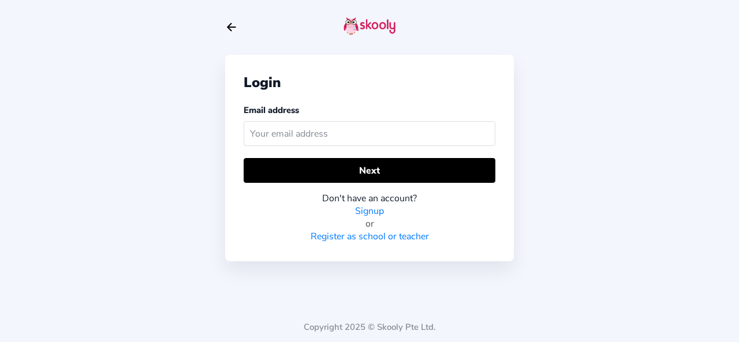
click at [226, 27] on icon "Arrow Back" at bounding box center [231, 27] width 13 height 13
click at [342, 134] on input "text" at bounding box center [369, 133] width 252 height 25
click at [320, 133] on input "text" at bounding box center [369, 133] width 252 height 25
